Goal: Use online tool/utility

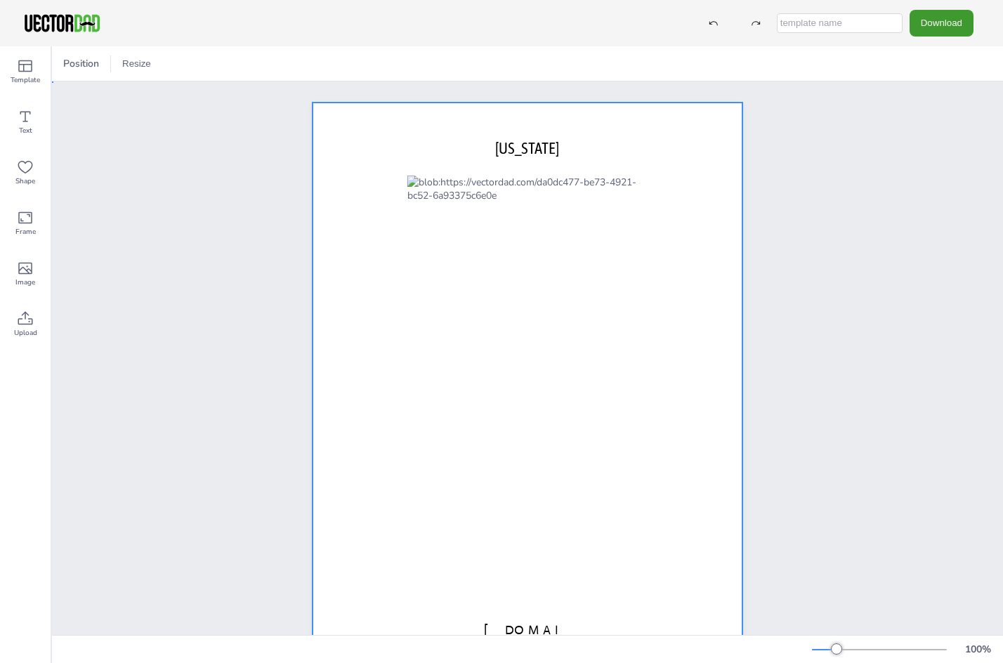
click at [654, 330] on div at bounding box center [527, 380] width 430 height 555
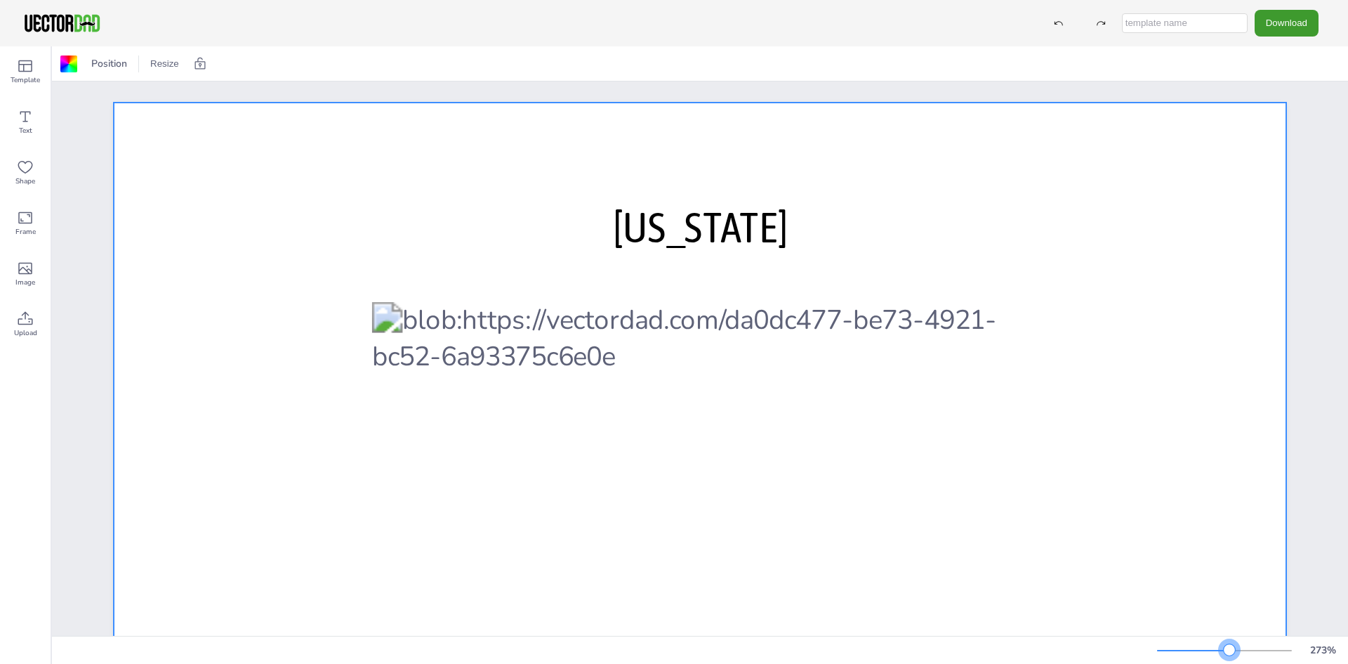
click at [1002, 651] on div at bounding box center [1224, 650] width 135 height 11
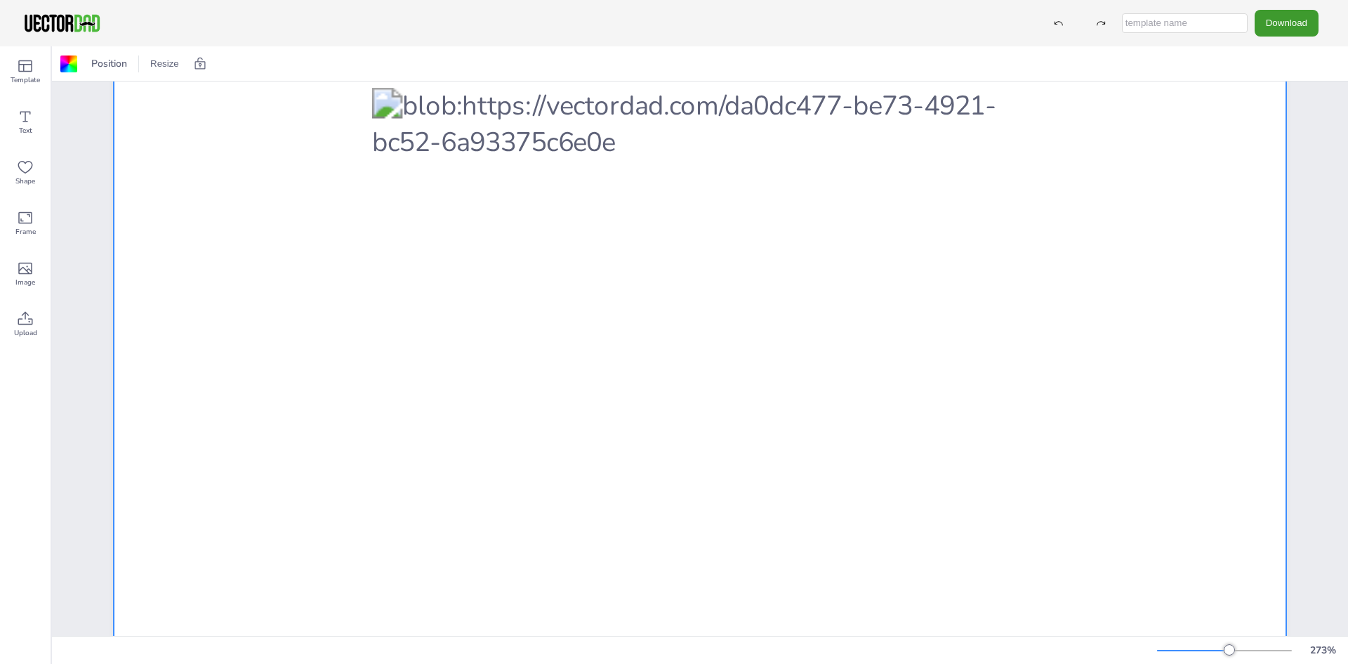
scroll to position [211, 0]
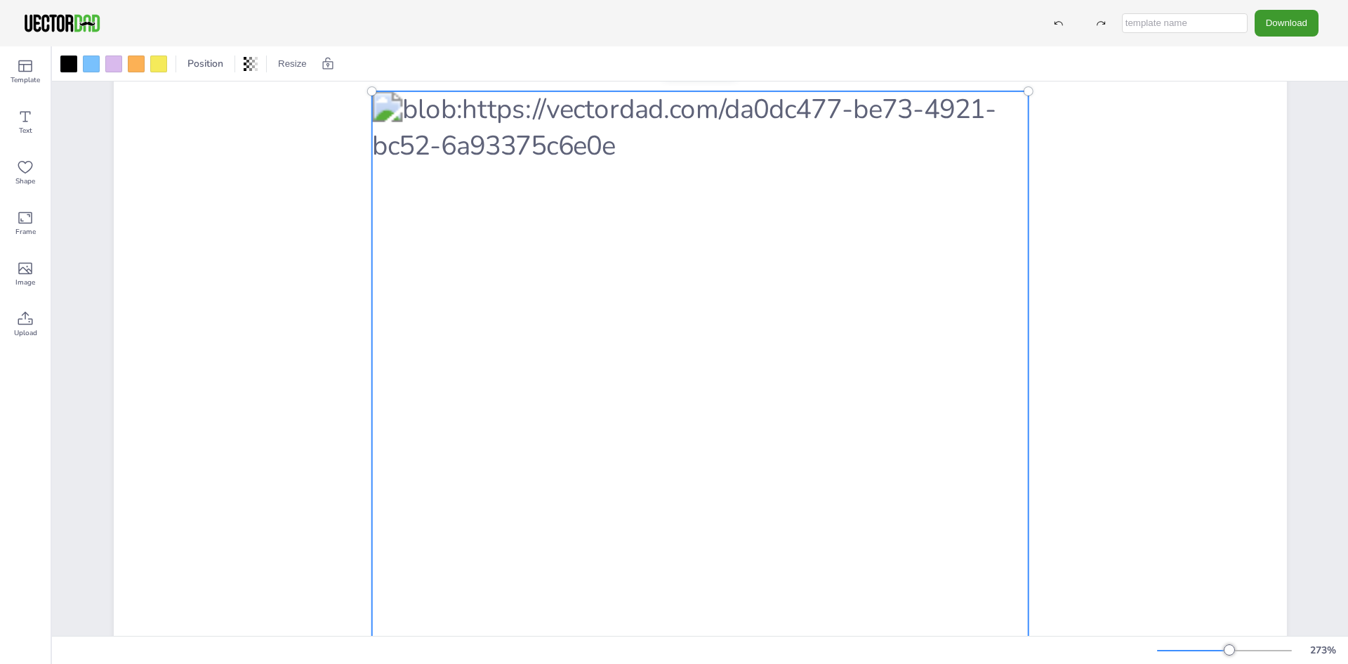
click at [29, 78] on span "Template" at bounding box center [25, 79] width 29 height 11
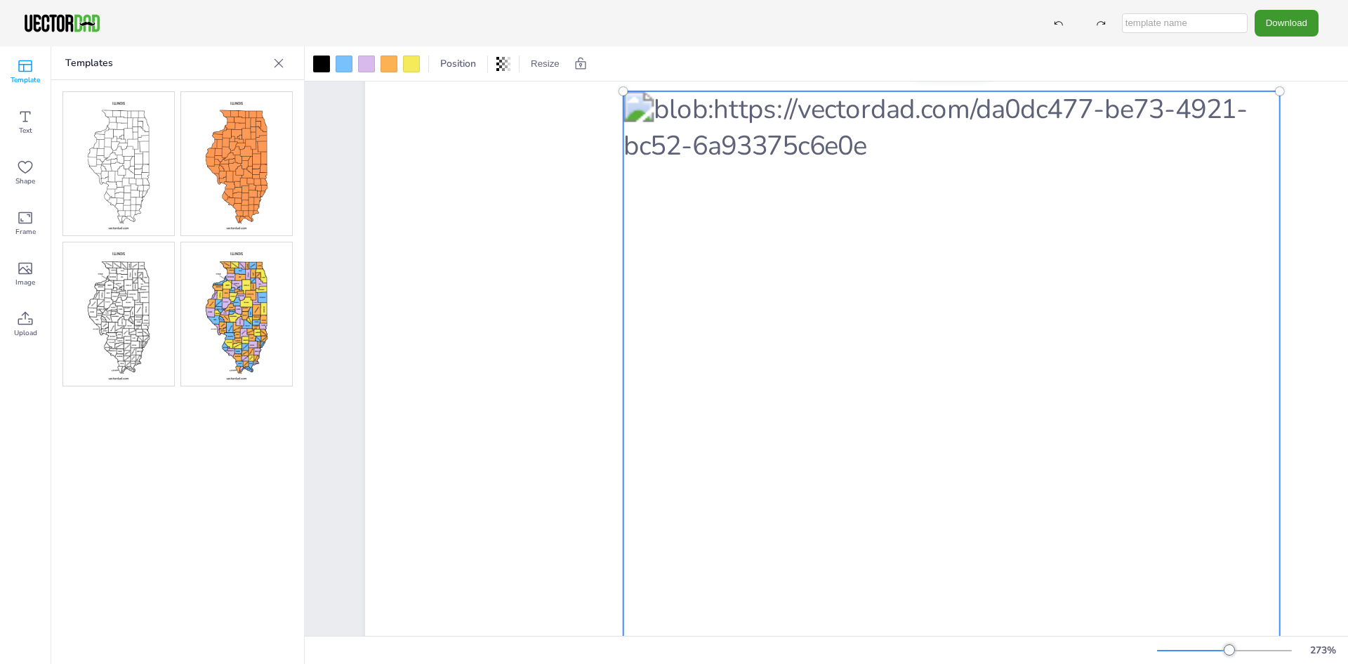
click at [120, 329] on img at bounding box center [118, 313] width 111 height 143
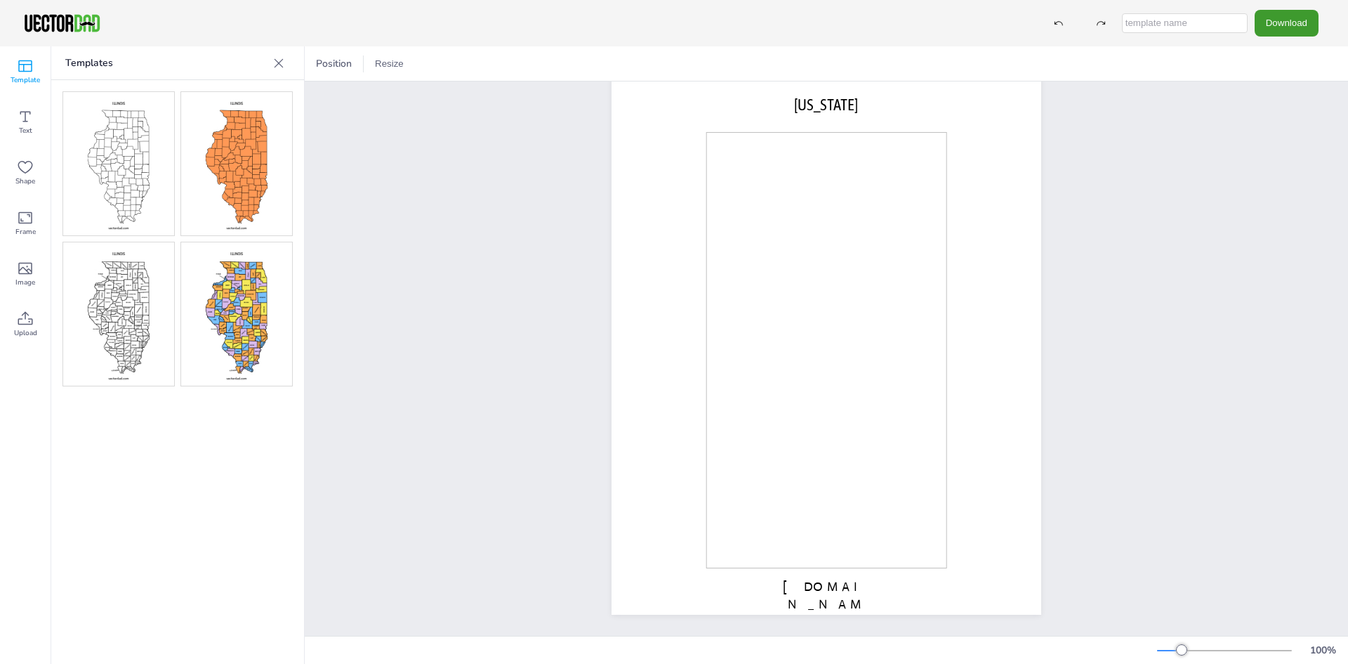
scroll to position [54, 0]
click at [121, 173] on img at bounding box center [118, 163] width 111 height 143
click at [221, 172] on img at bounding box center [236, 163] width 111 height 143
click at [213, 303] on img at bounding box center [236, 313] width 111 height 143
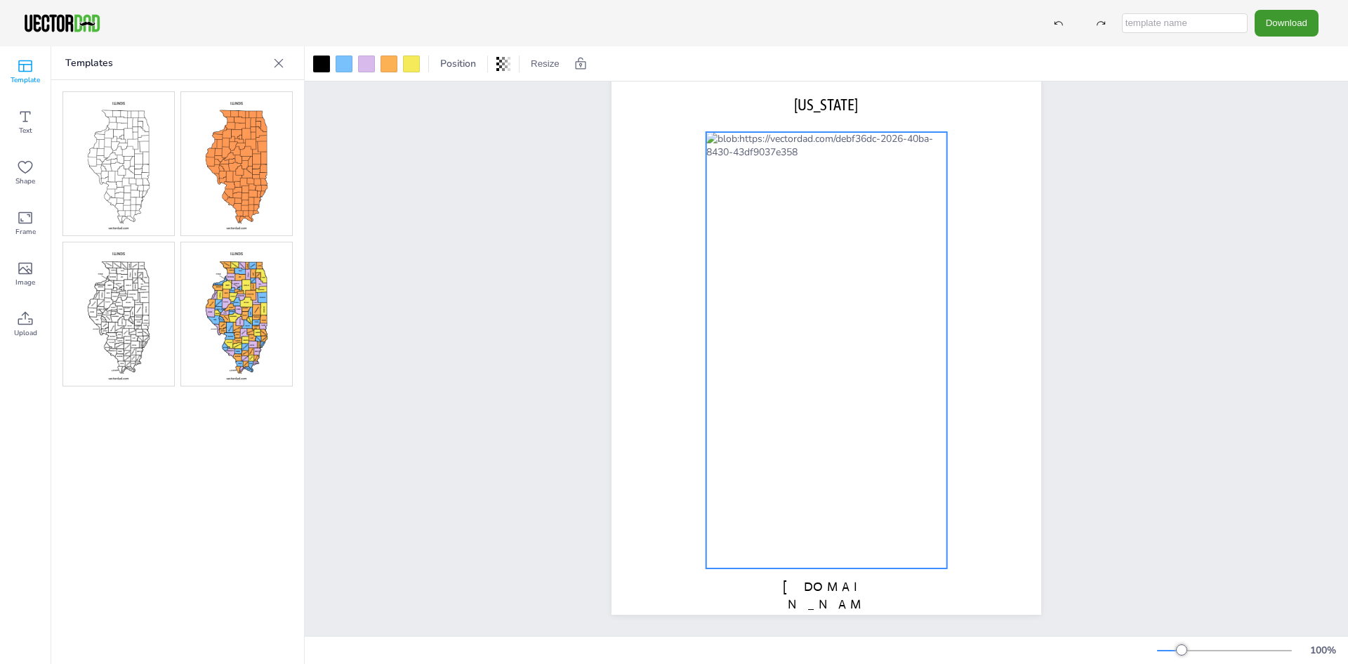
click at [868, 281] on div at bounding box center [826, 350] width 241 height 436
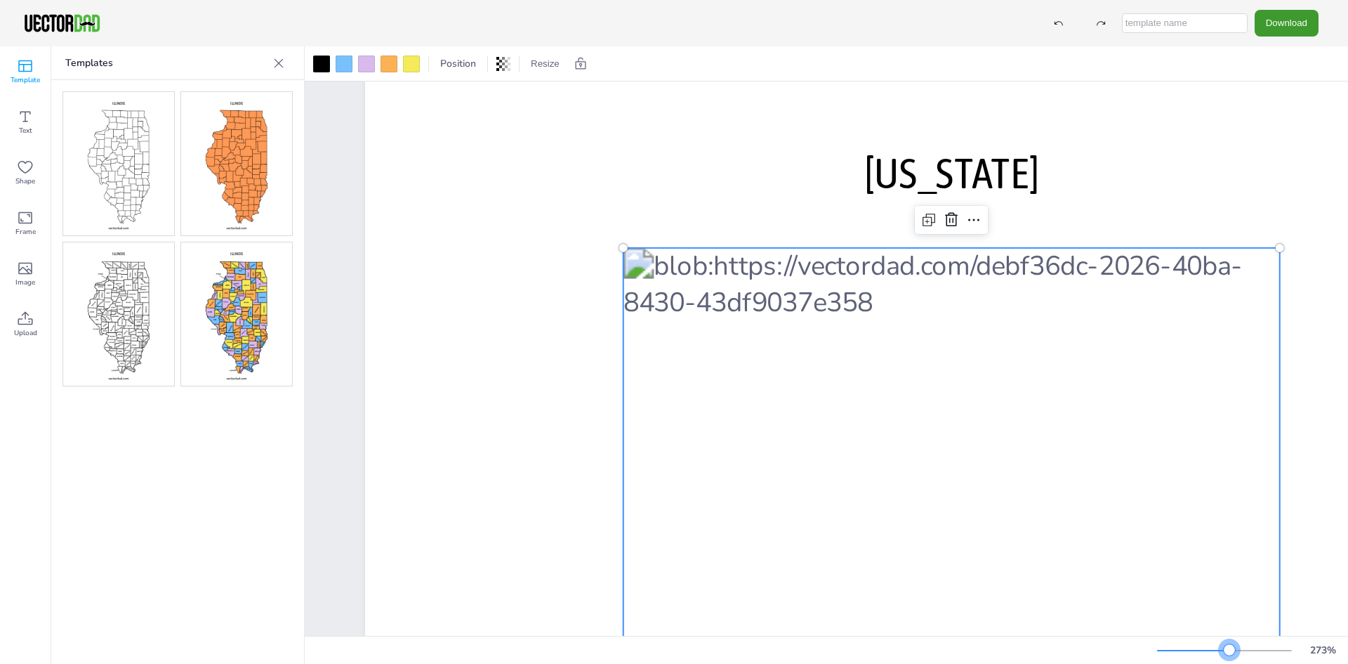
click at [1002, 647] on div at bounding box center [1224, 650] width 135 height 11
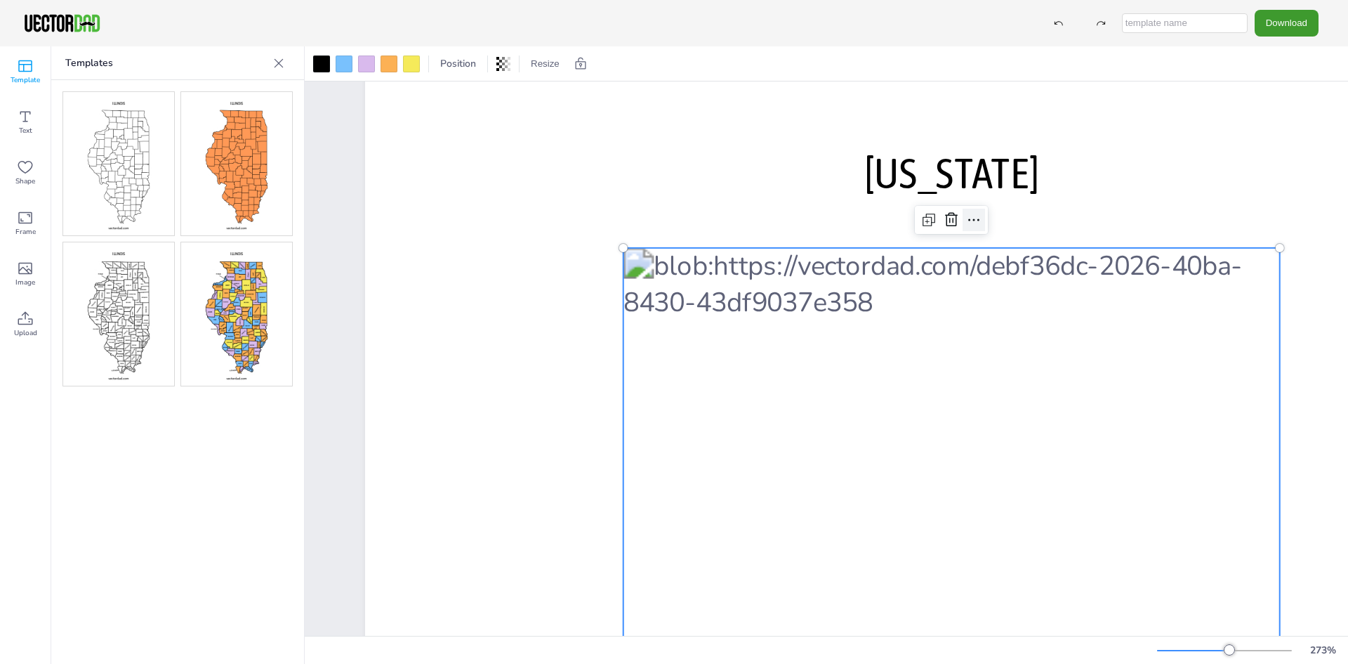
click at [975, 220] on icon at bounding box center [973, 219] width 17 height 17
click at [352, 67] on div at bounding box center [344, 64] width 22 height 22
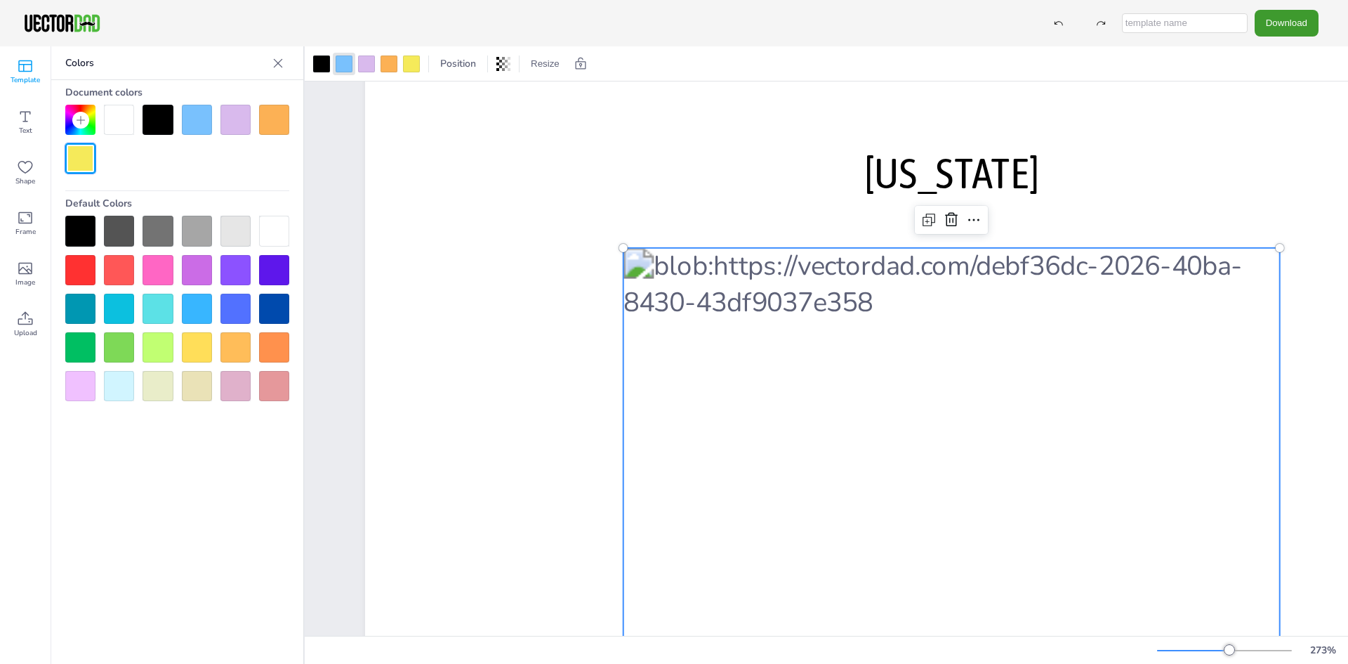
click at [88, 154] on div at bounding box center [80, 158] width 30 height 30
click at [29, 231] on span "Frame" at bounding box center [25, 231] width 20 height 11
